Goal: Download file/media

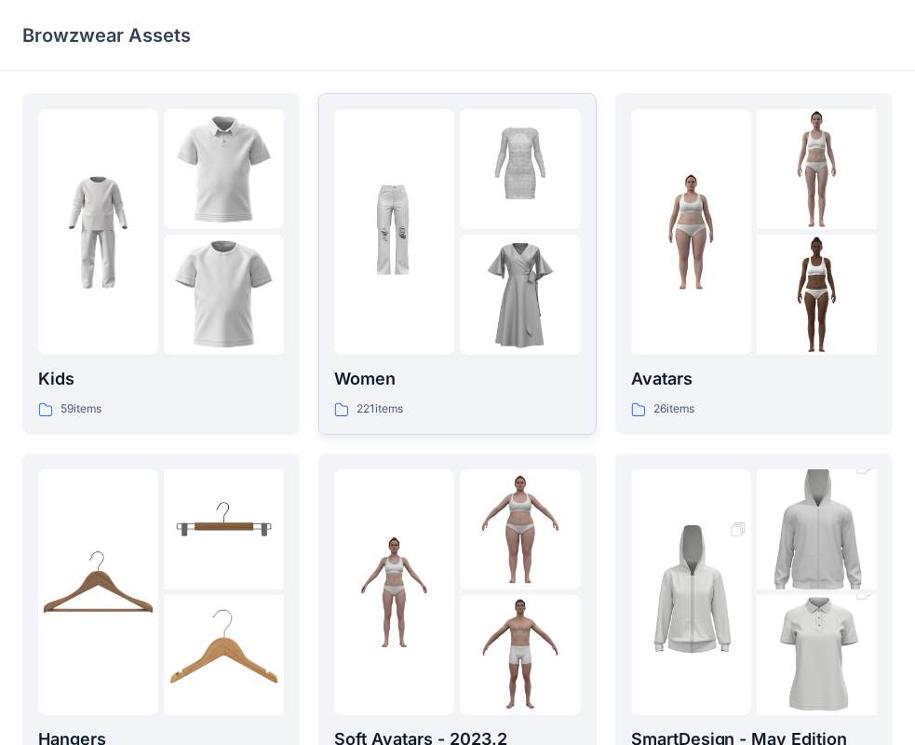
click at [380, 380] on p "Women" at bounding box center [457, 379] width 246 height 26
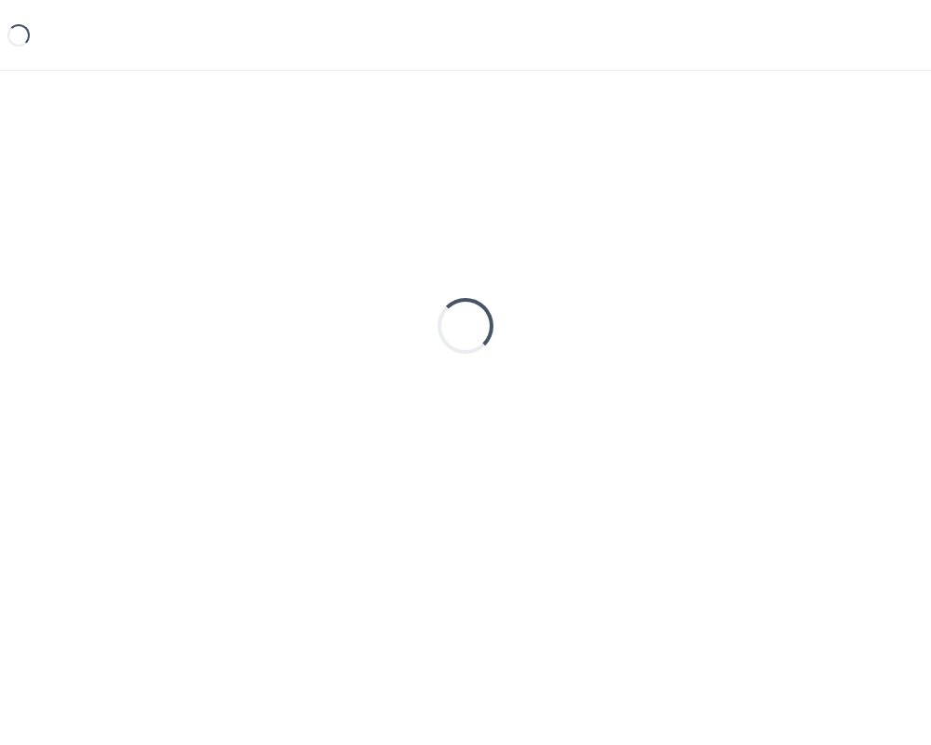
click at [380, 380] on div "Loading..." at bounding box center [465, 325] width 886 height 465
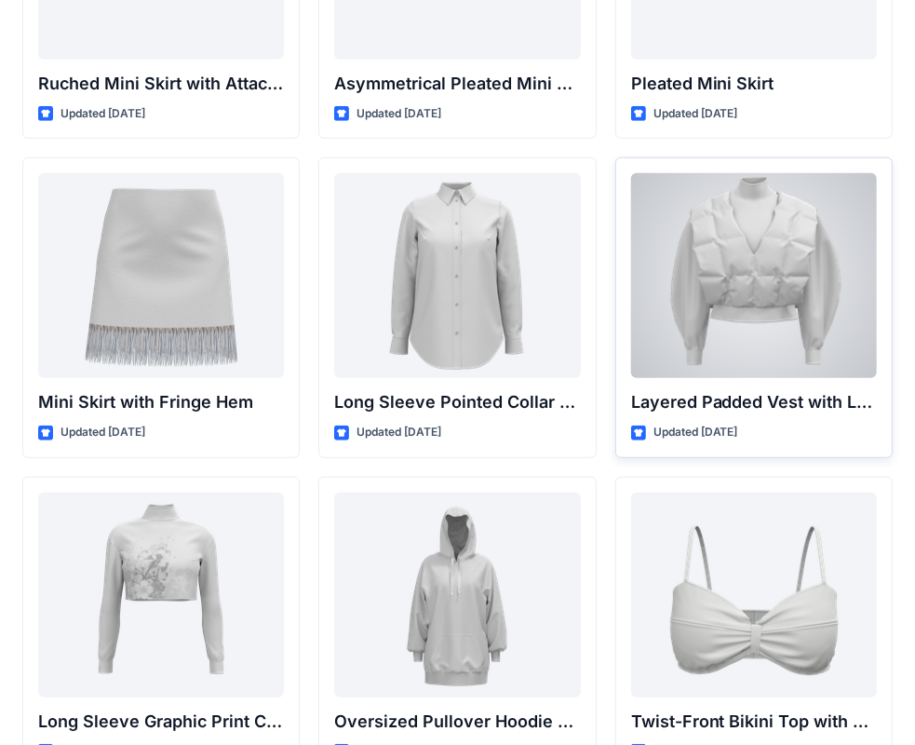
scroll to position [5353, 0]
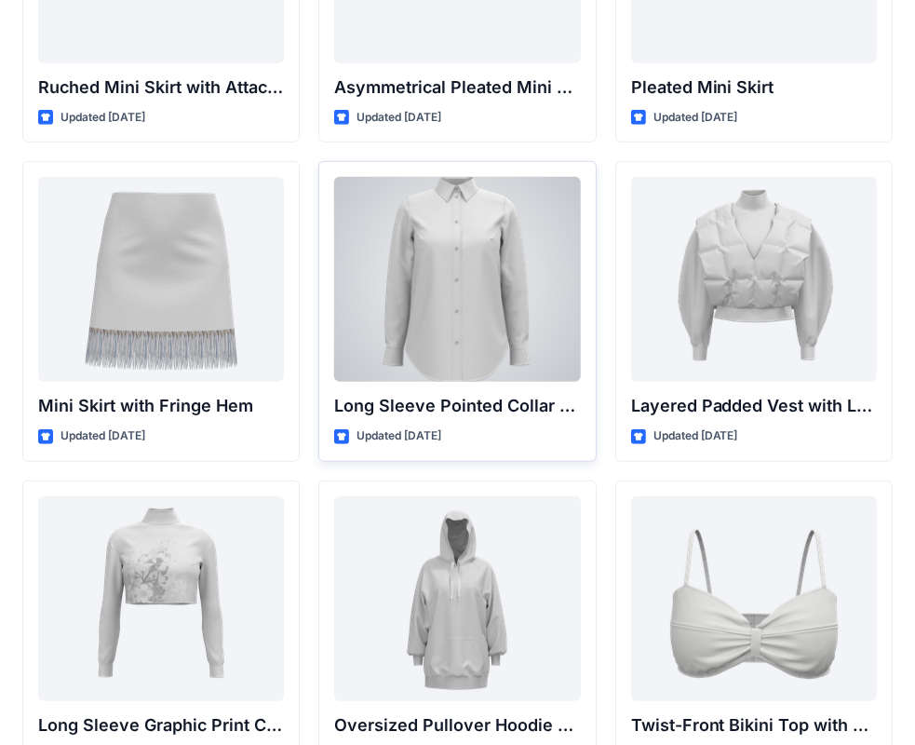
click at [506, 251] on div at bounding box center [457, 279] width 246 height 205
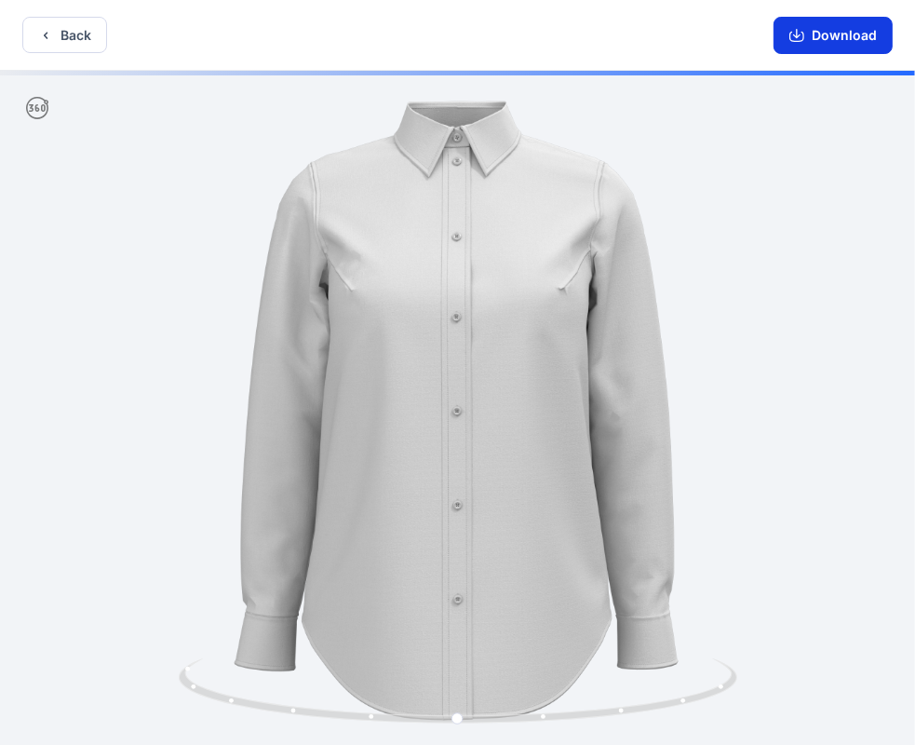
click at [845, 34] on button "Download" at bounding box center [833, 35] width 119 height 37
